Goal: Communication & Community: Answer question/provide support

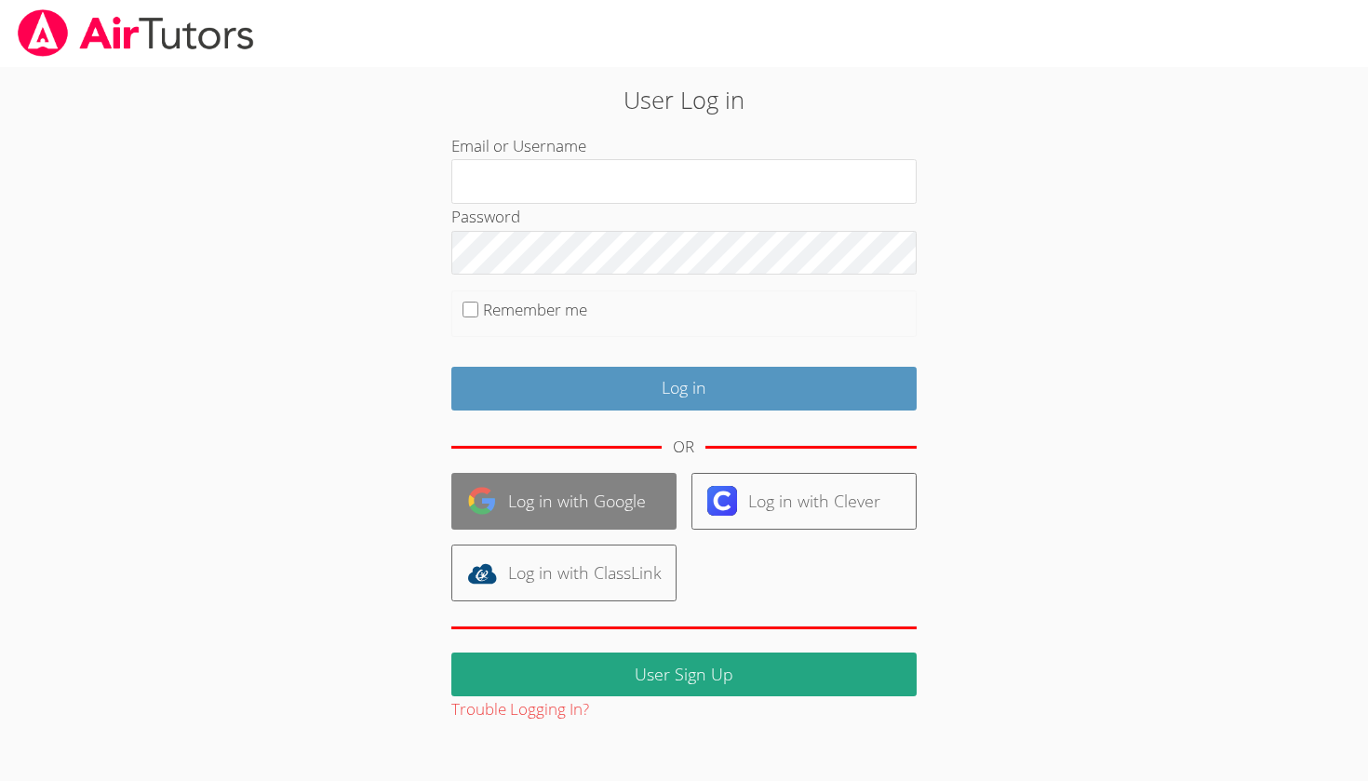
click at [573, 491] on link "Log in with Google" at bounding box center [563, 501] width 225 height 57
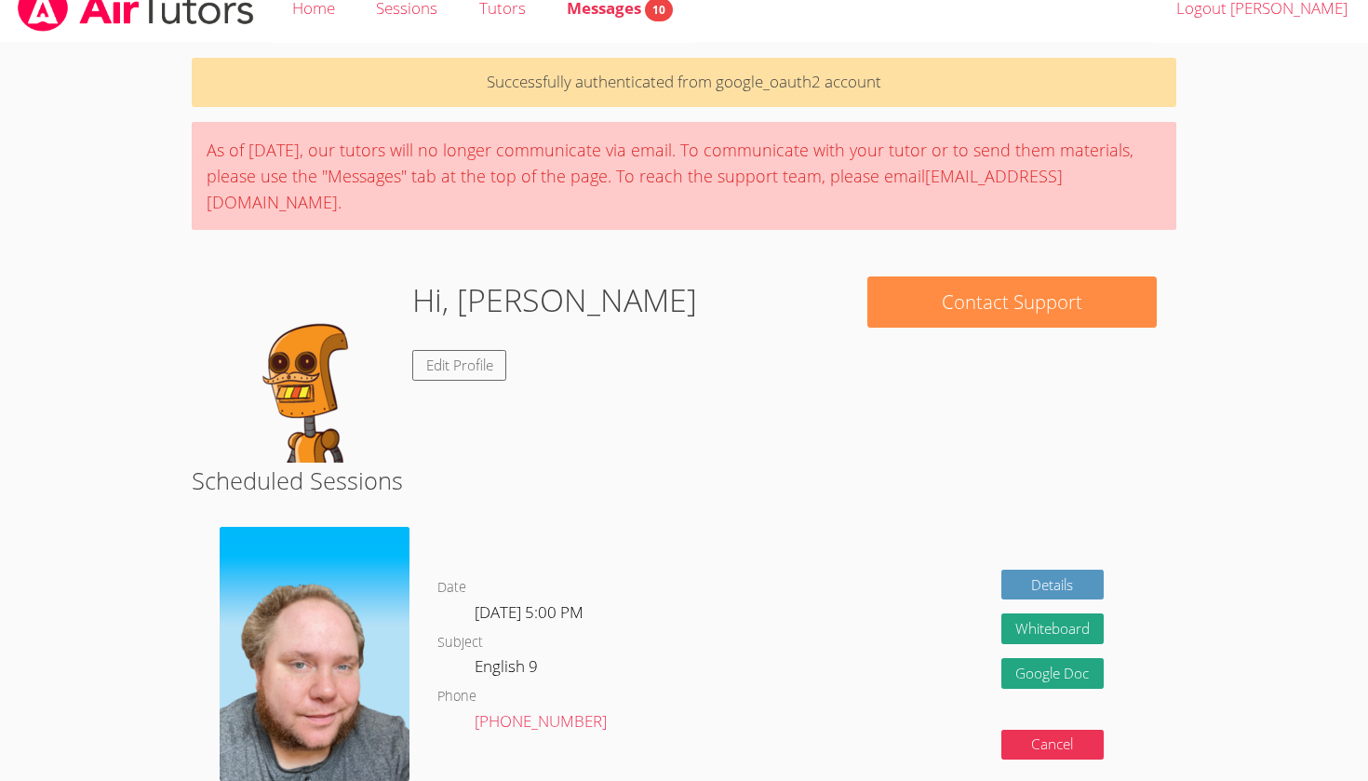
scroll to position [25, 0]
click at [627, 15] on span "Messages 10" at bounding box center [620, 7] width 106 height 21
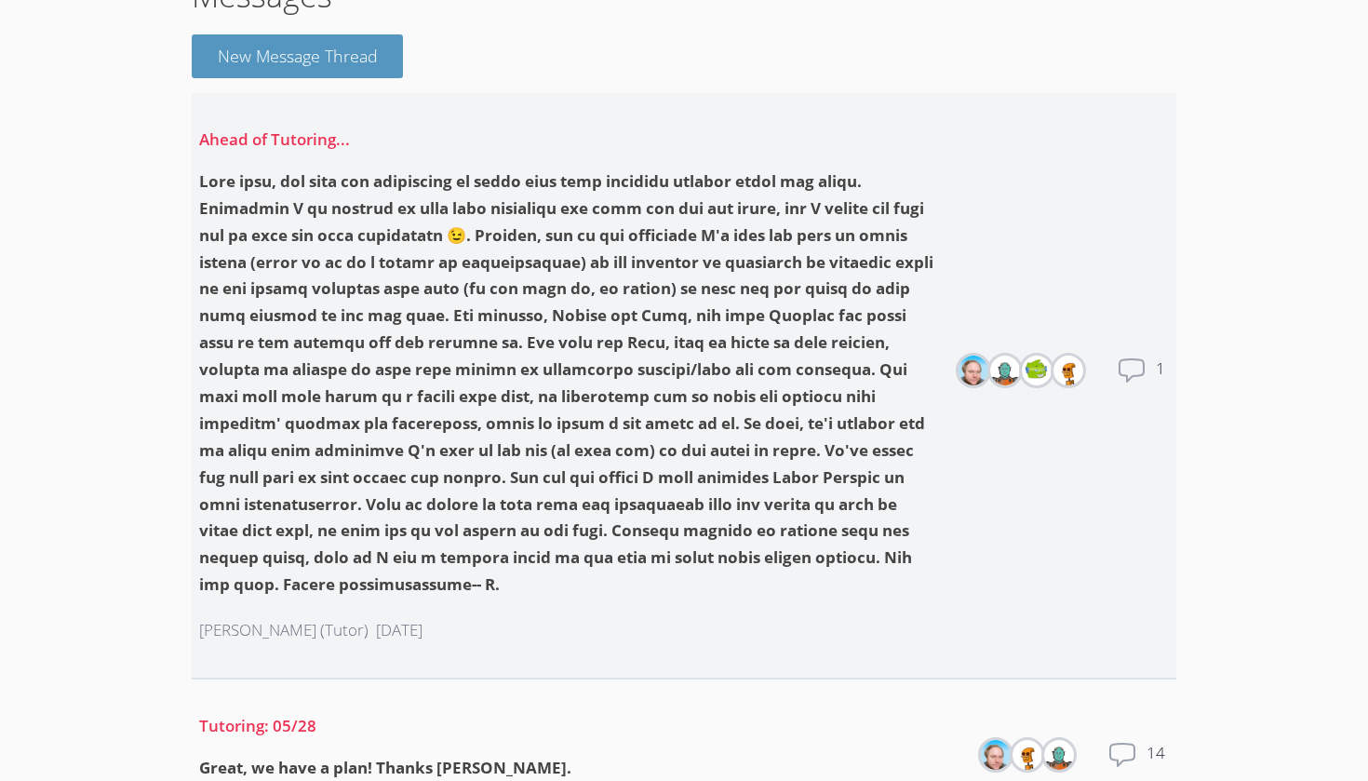
scroll to position [128, 0]
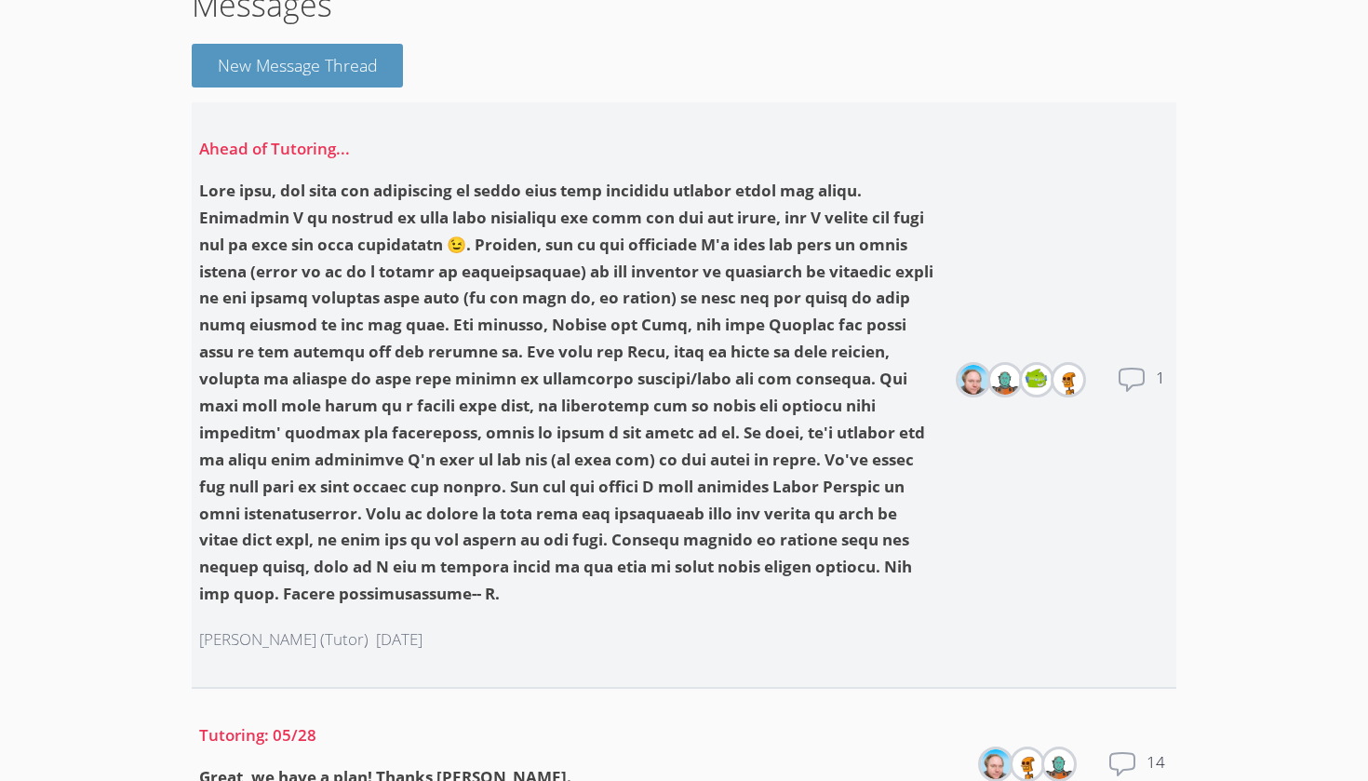
click at [610, 464] on div at bounding box center [568, 393] width 739 height 430
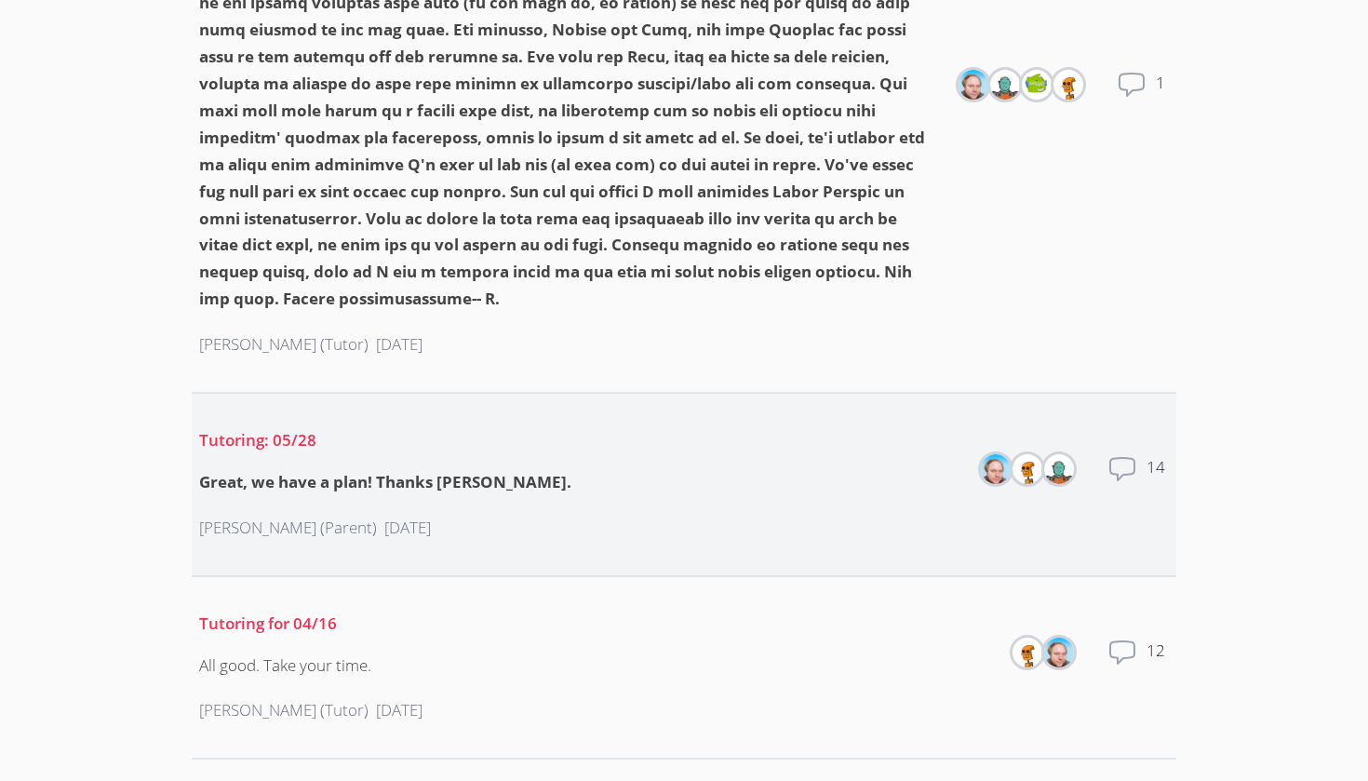
scroll to position [423, 0]
click at [385, 501] on div "Shelley Warneck (Parent) 4 days ago" at bounding box center [385, 529] width 372 height 57
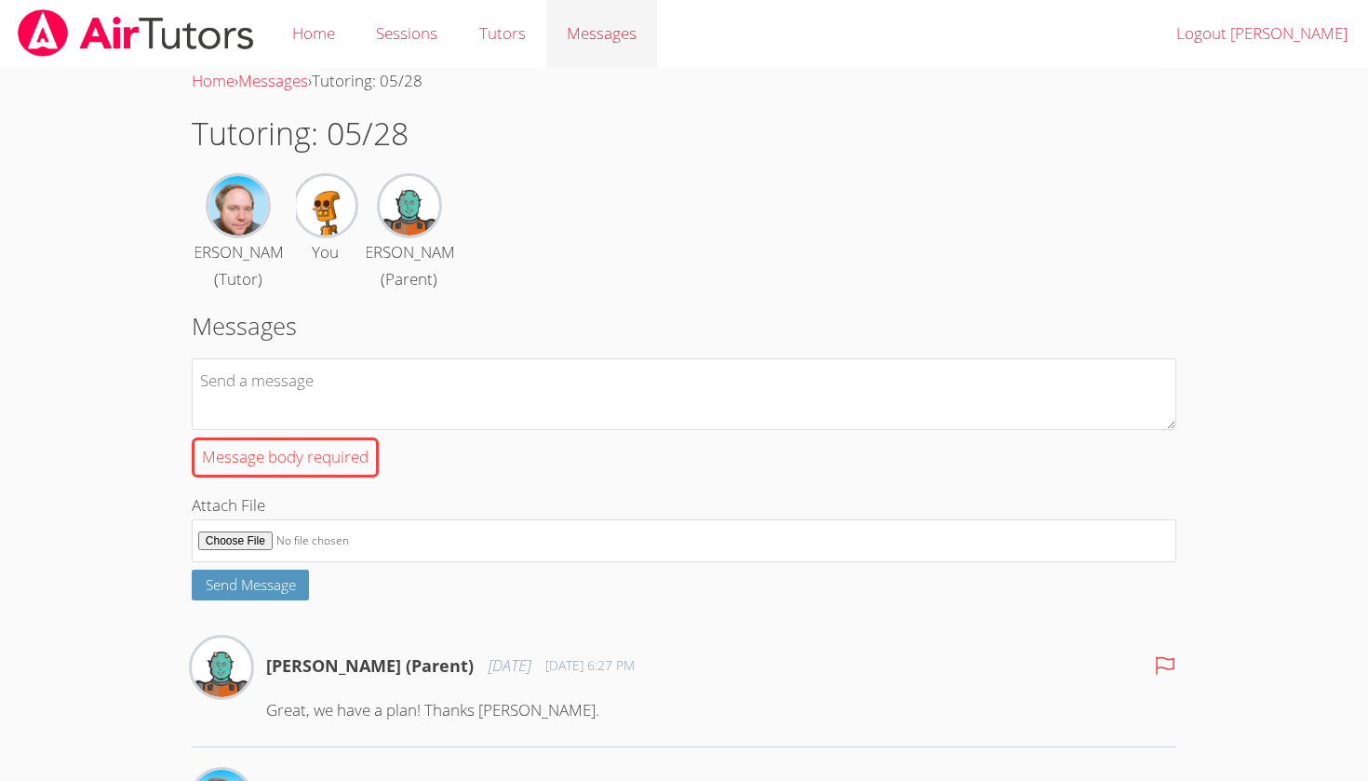
click at [568, 37] on span "Messages" at bounding box center [602, 32] width 70 height 21
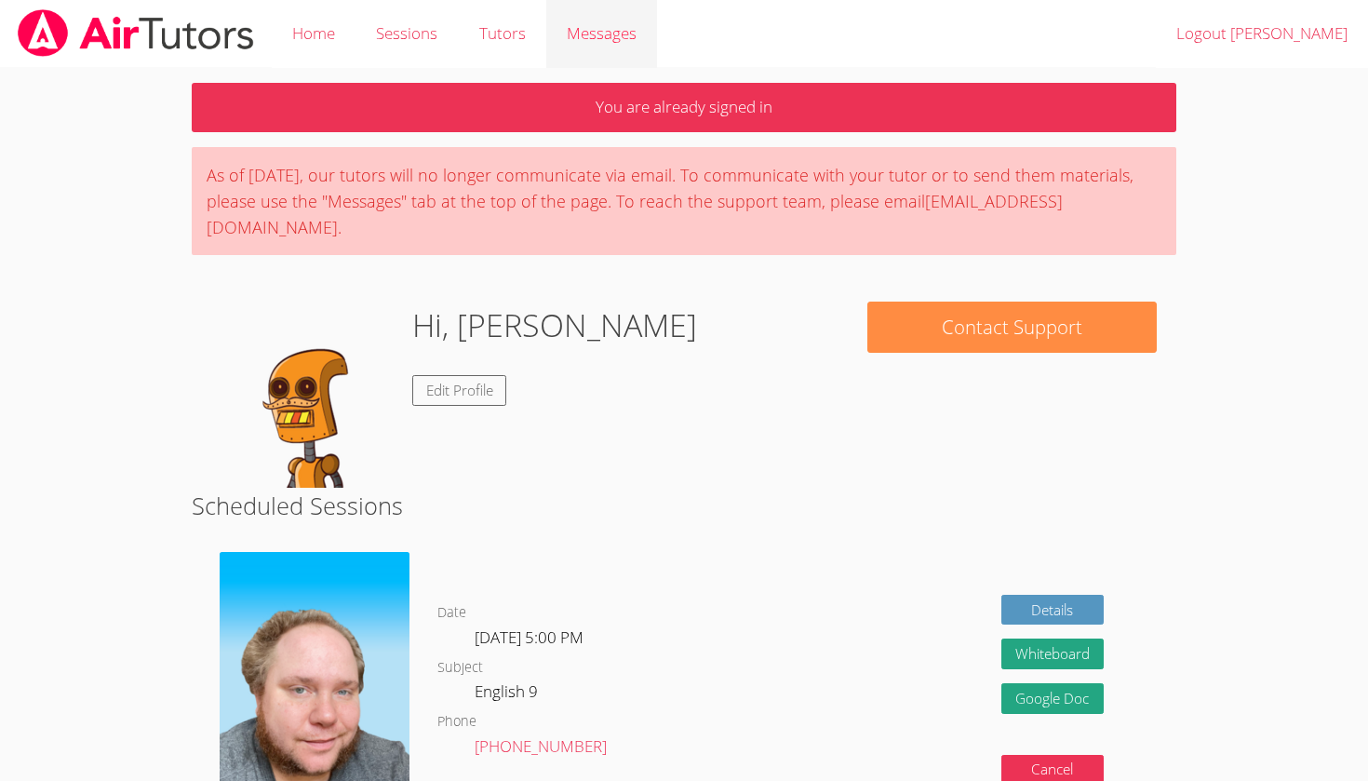
click at [625, 28] on span "Messages" at bounding box center [602, 32] width 70 height 21
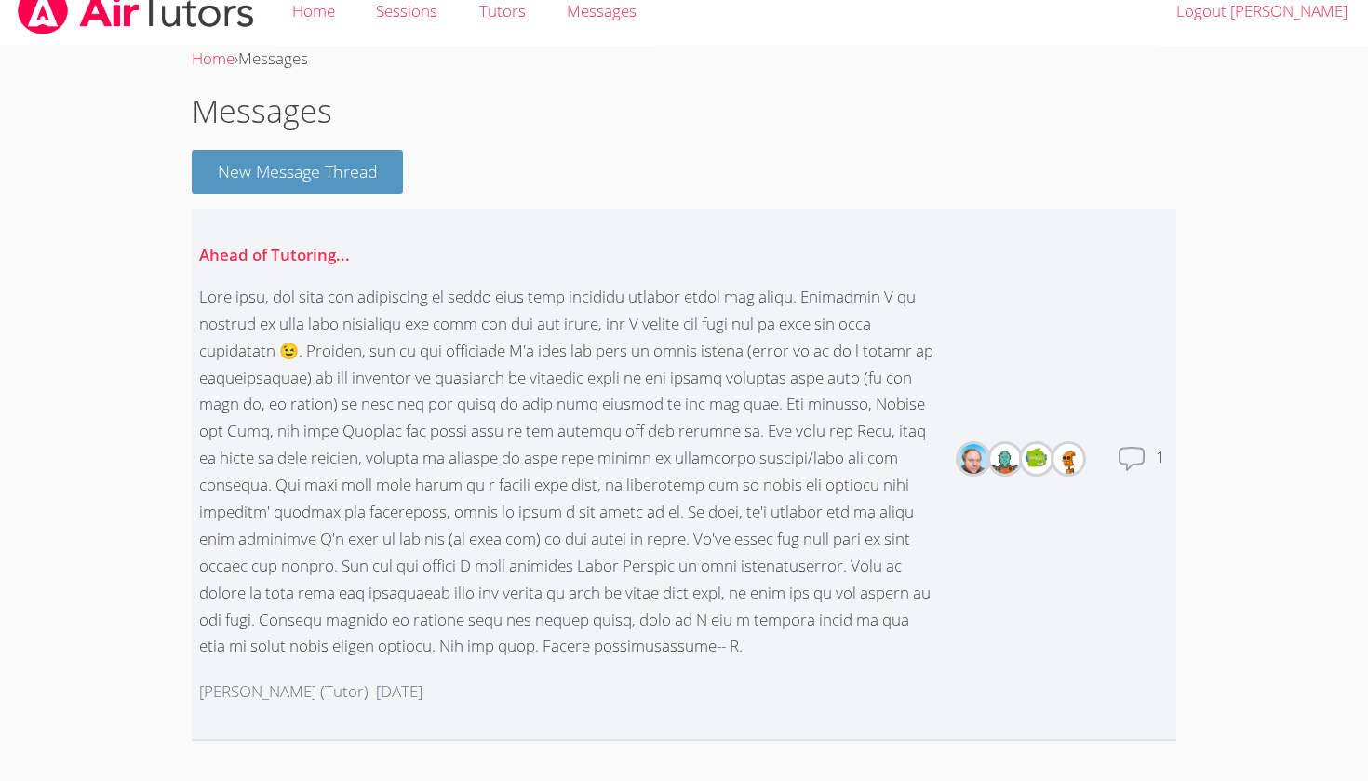
scroll to position [32, 0]
